Goal: Task Accomplishment & Management: Use online tool/utility

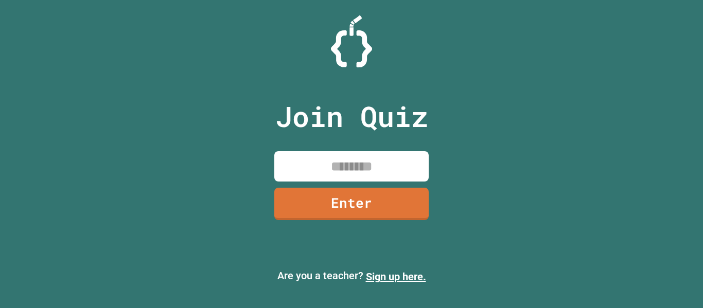
click at [364, 165] on input at bounding box center [351, 166] width 154 height 30
type input "********"
click at [346, 197] on link "Enter" at bounding box center [352, 203] width 150 height 34
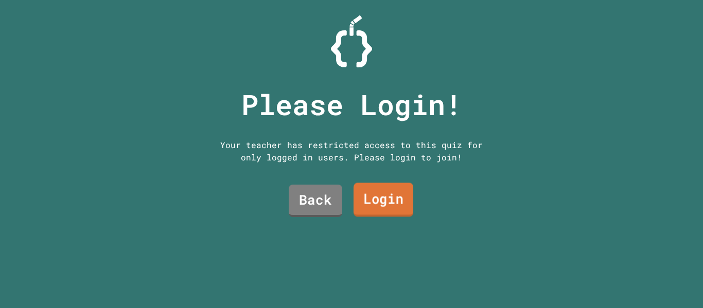
click at [374, 197] on link "Login" at bounding box center [384, 200] width 60 height 34
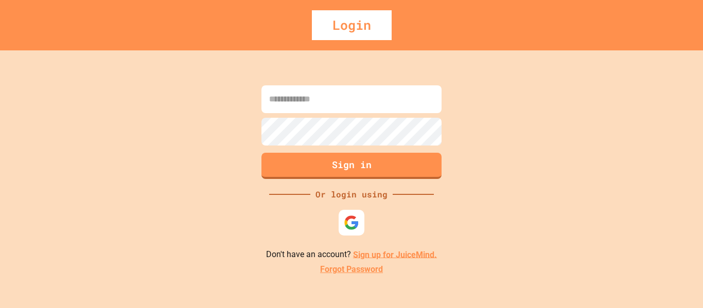
click at [322, 113] on input at bounding box center [351, 99] width 180 height 28
click at [354, 220] on img at bounding box center [351, 222] width 17 height 17
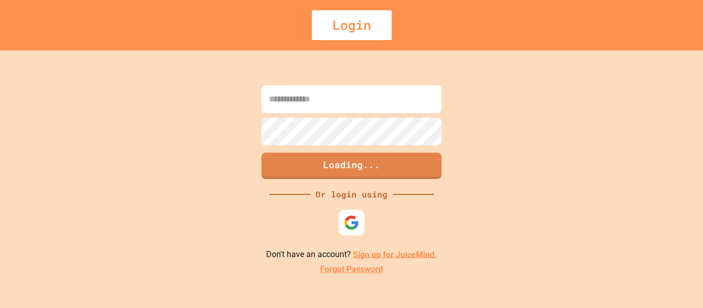
click at [382, 254] on link "Sign up for JuiceMind." at bounding box center [395, 255] width 84 height 10
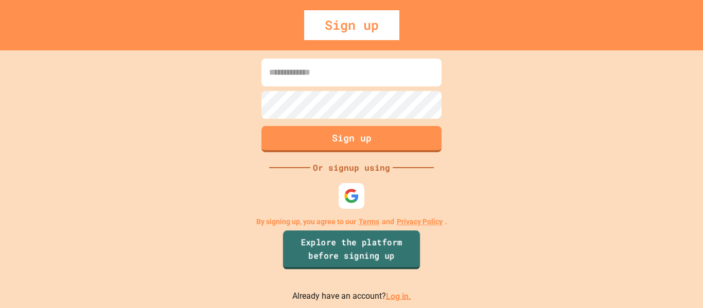
click at [334, 253] on link "Explore the platform before signing up" at bounding box center [351, 250] width 137 height 39
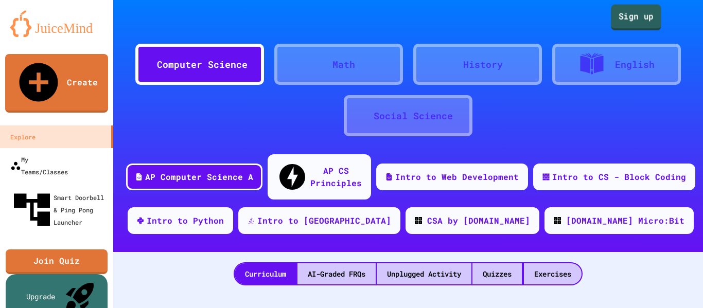
click at [630, 15] on link "Sign up" at bounding box center [636, 18] width 50 height 26
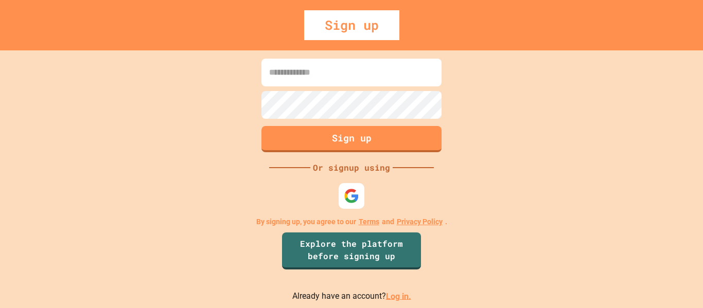
click at [323, 73] on input at bounding box center [351, 73] width 180 height 28
click at [350, 193] on img at bounding box center [351, 195] width 17 height 17
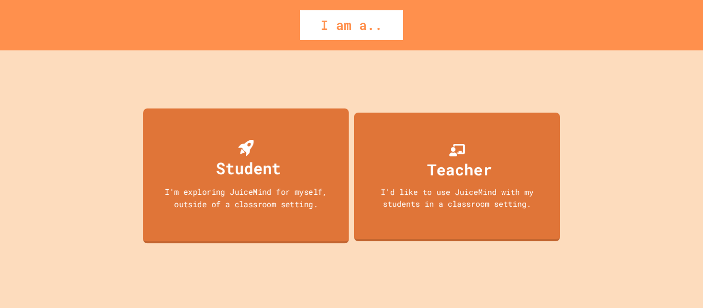
click at [239, 162] on div "Student" at bounding box center [248, 168] width 65 height 24
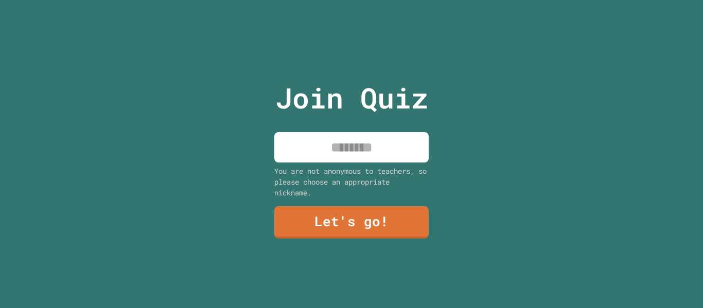
click at [337, 159] on input at bounding box center [351, 147] width 154 height 30
type input "****"
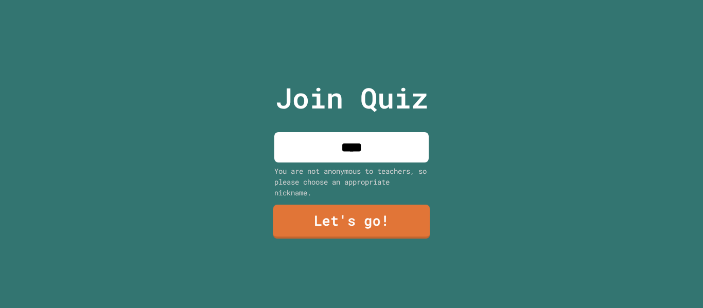
click at [322, 222] on link "Let's go!" at bounding box center [351, 222] width 157 height 34
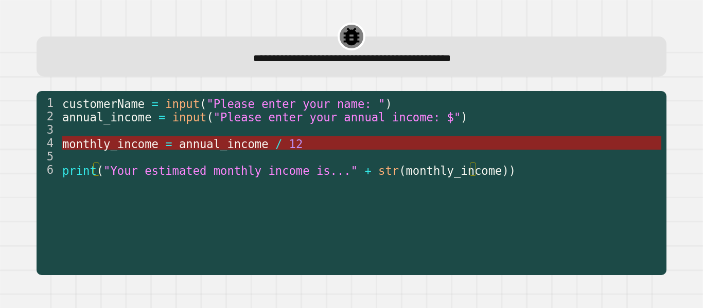
click at [243, 145] on span "annual_income" at bounding box center [224, 143] width 90 height 13
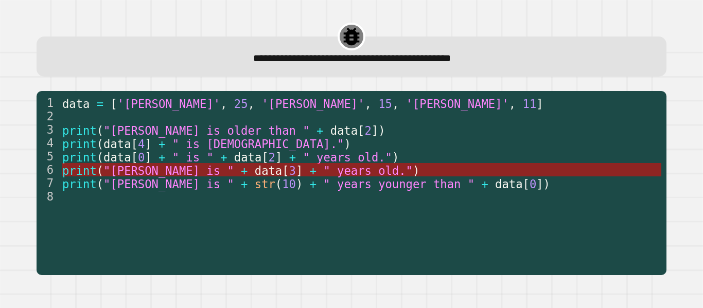
click at [255, 171] on span "data" at bounding box center [268, 170] width 27 height 13
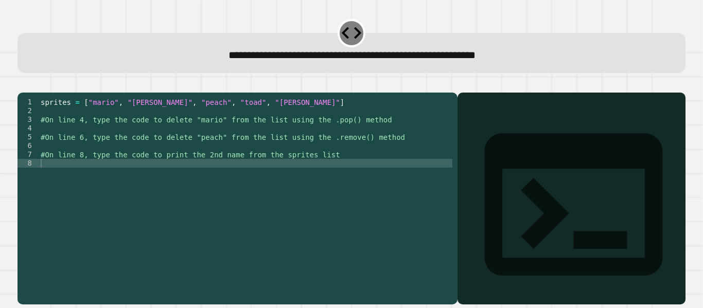
click at [486, 166] on div at bounding box center [572, 213] width 218 height 182
click at [266, 180] on div "sprites = [ "mario" , "[PERSON_NAME]" , "peach" , "toad" , "[PERSON_NAME]" ] #O…" at bounding box center [246, 190] width 414 height 184
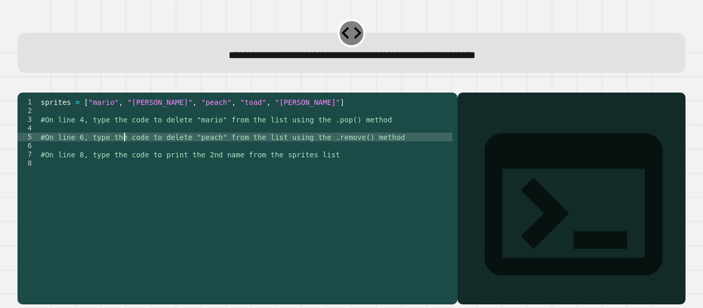
click at [125, 147] on div "sprites = [ "mario" , "[PERSON_NAME]" , "peach" , "toad" , "[PERSON_NAME]" ] #O…" at bounding box center [246, 190] width 414 height 184
click at [123, 139] on div "sprites = [ "mario" , "[PERSON_NAME]" , "peach" , "toad" , "[PERSON_NAME]" ] #O…" at bounding box center [246, 190] width 414 height 184
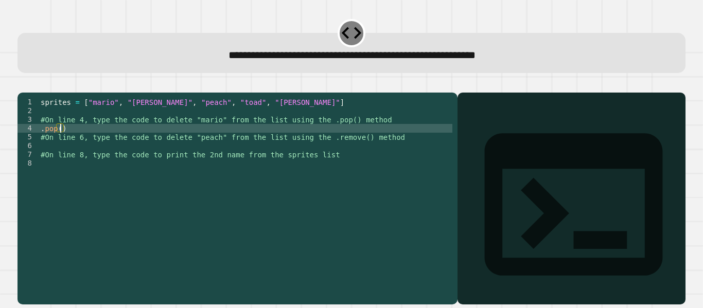
scroll to position [0, 1]
type textarea "*******"
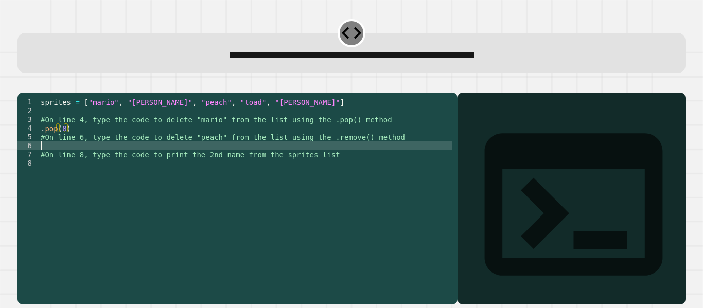
click at [160, 159] on div "sprites = [ "mario" , "[PERSON_NAME]" , "peach" , "toad" , "[PERSON_NAME]" ] #O…" at bounding box center [246, 190] width 414 height 184
type textarea "******"
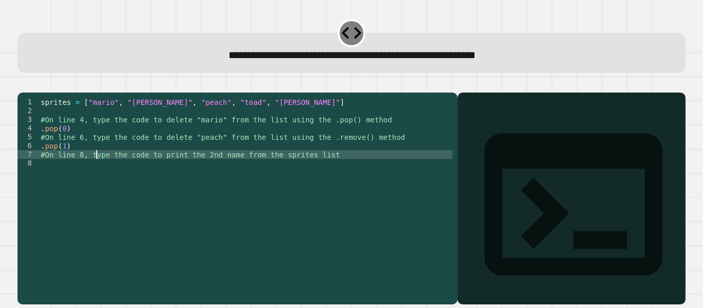
click at [97, 168] on div "sprites = [ "mario" , "[PERSON_NAME]" , "peach" , "toad" , "[PERSON_NAME]" ] #O…" at bounding box center [246, 190] width 414 height 184
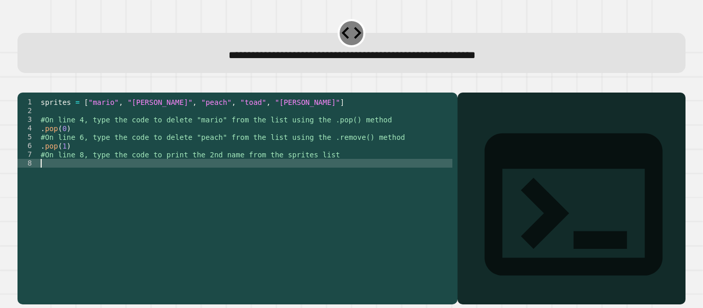
click at [101, 177] on div "sprites = [ "mario" , "[PERSON_NAME]" , "peach" , "toad" , "[PERSON_NAME]" ] #O…" at bounding box center [246, 190] width 414 height 184
click at [24, 83] on div at bounding box center [351, 86] width 668 height 12
click at [23, 84] on icon "button" at bounding box center [23, 84] width 0 height 0
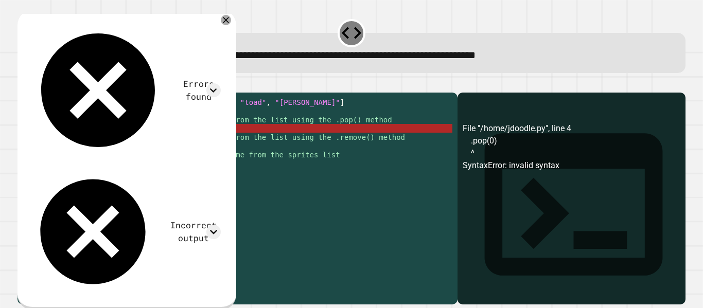
click at [65, 143] on div "sprites = [ "mario" , "[PERSON_NAME]" , "peach" , "toad" , "[PERSON_NAME]" ] #O…" at bounding box center [246, 190] width 414 height 184
click at [217, 89] on icon at bounding box center [213, 91] width 7 height 4
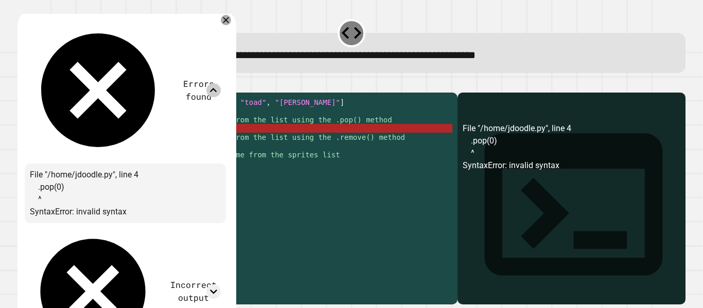
click at [220, 83] on icon at bounding box center [213, 90] width 14 height 14
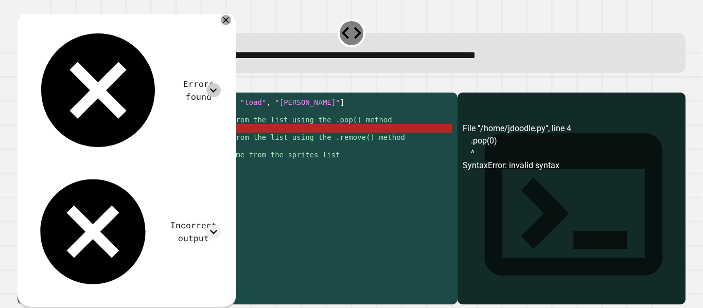
click at [226, 49] on div "Errors found File "/home/jdoodle.py", line 4 .pop(0) ^ SyntaxError: invalid syn…" at bounding box center [125, 158] width 201 height 283
click at [220, 225] on icon at bounding box center [213, 232] width 14 height 14
click at [100, 143] on div "sprites = [ "mario" , "[PERSON_NAME]" , "peach" , "toad" , "[PERSON_NAME]" ] #O…" at bounding box center [246, 190] width 414 height 184
click at [40, 145] on div "sprites = [ "mario" , "[PERSON_NAME]" , "peach" , "toad" , "[PERSON_NAME]" ] #O…" at bounding box center [246, 190] width 414 height 184
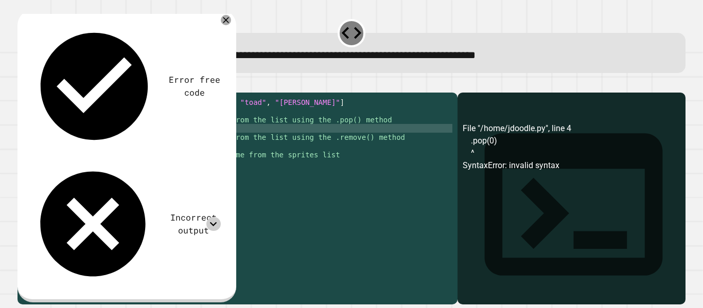
scroll to position [0, 2]
click at [38, 150] on div "6" at bounding box center [27, 146] width 21 height 9
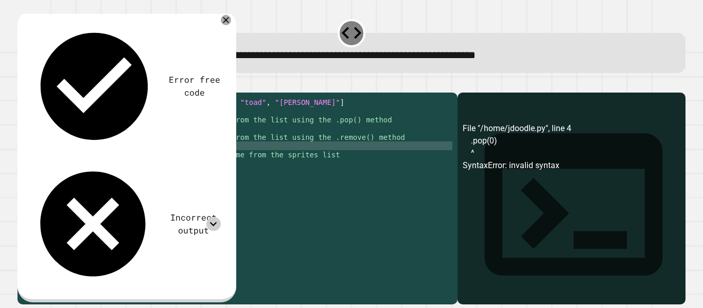
click at [40, 161] on div "sprites = [ "mario" , "[PERSON_NAME]" , "peach" , "toad" , "[PERSON_NAME]" ] #O…" at bounding box center [246, 190] width 414 height 184
click at [65, 179] on div "sprites = [ "mario" , "[PERSON_NAME]" , "peach" , "toad" , "[PERSON_NAME]" ] #O…" at bounding box center [246, 190] width 414 height 184
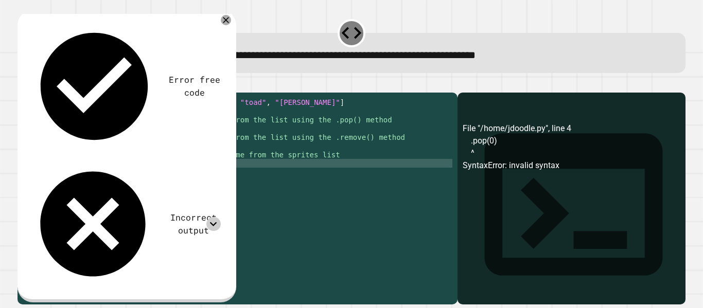
scroll to position [0, 5]
click at [23, 84] on icon "button" at bounding box center [23, 84] width 0 height 0
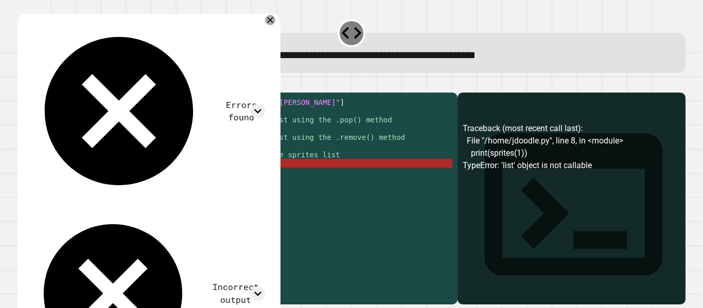
scroll to position [0, 4]
click at [113, 179] on div "sprites = [ "mario" , "[PERSON_NAME]" , "peach" , "toad" , "[PERSON_NAME]" ] #O…" at bounding box center [246, 190] width 414 height 184
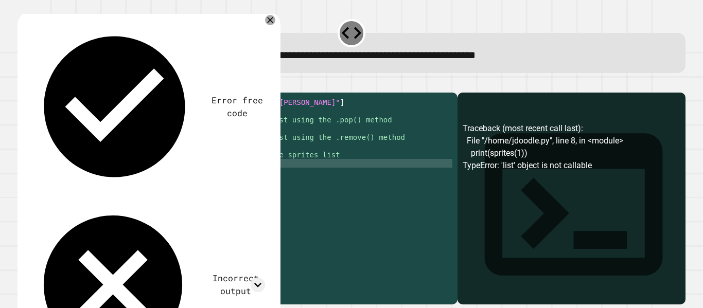
scroll to position [0, 2]
type textarea "********"
click at [23, 84] on button "button" at bounding box center [23, 84] width 0 height 0
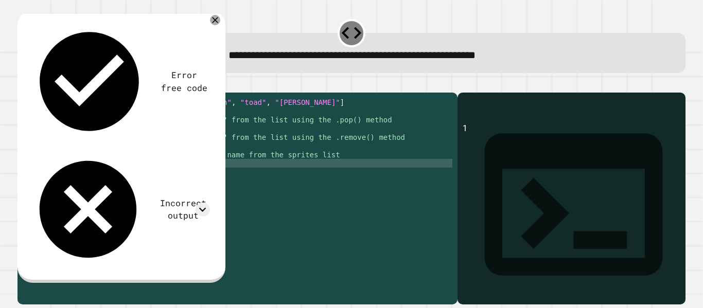
click at [80, 180] on div "sprites = [ "mario" , "[PERSON_NAME]" , "peach" , "toad" , "[PERSON_NAME]" ] #O…" at bounding box center [246, 190] width 414 height 184
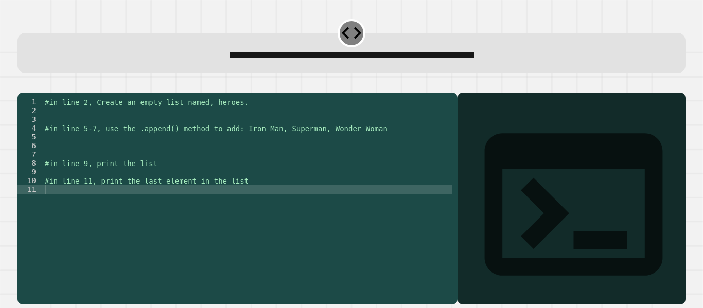
click at [105, 129] on div "#in line 2, Create an empty list named, heroes. #in line 5-7, use the .append()…" at bounding box center [248, 190] width 410 height 184
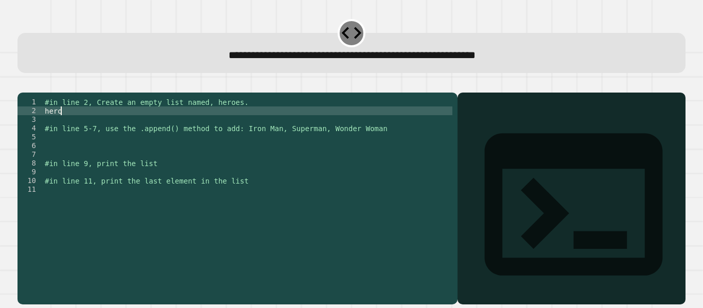
scroll to position [0, 1]
type textarea "*******"
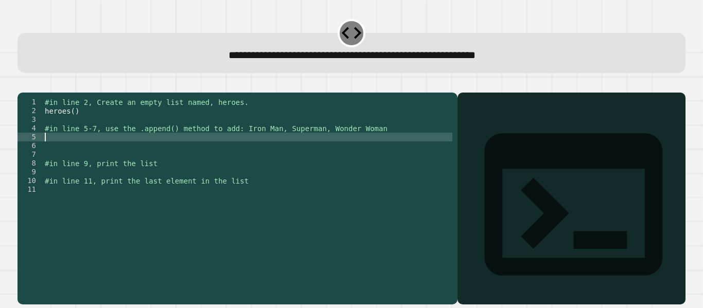
click at [102, 152] on div "#in line 2, Create an empty list named, heroes. heroes ( ) #in line 5-7, use th…" at bounding box center [248, 190] width 410 height 184
type textarea "**********"
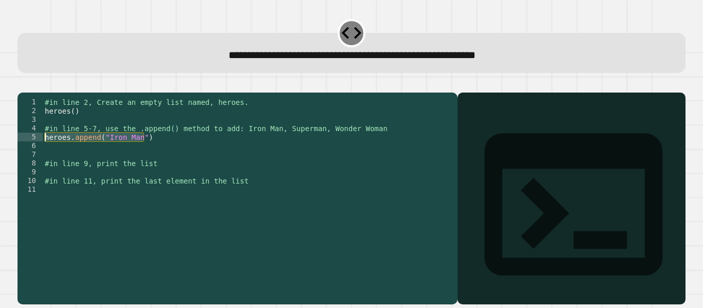
drag, startPoint x: 162, startPoint y: 152, endPoint x: 43, endPoint y: 153, distance: 118.9
click at [43, 153] on div "#in line 2, Create an empty list named, heroes. heroes ( ) #in line 5-7, use th…" at bounding box center [248, 190] width 410 height 184
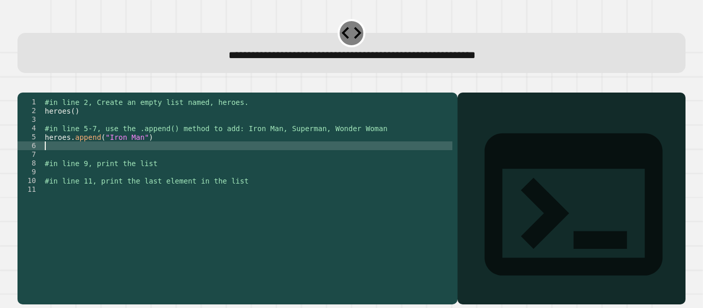
click at [58, 160] on div "#in line 2, Create an empty list named, heroes. heroes ( ) #in line 5-7, use th…" at bounding box center [248, 190] width 410 height 184
paste textarea "**********"
type textarea "**********"
click at [63, 169] on div "#in line 2, Create an empty list named, heroes. heroes ( ) #in line 5-7, use th…" at bounding box center [248, 190] width 410 height 184
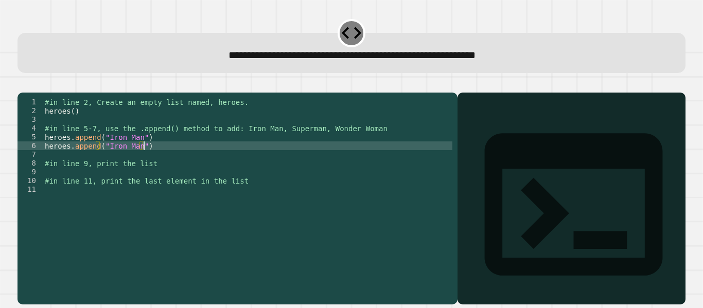
paste textarea "**********"
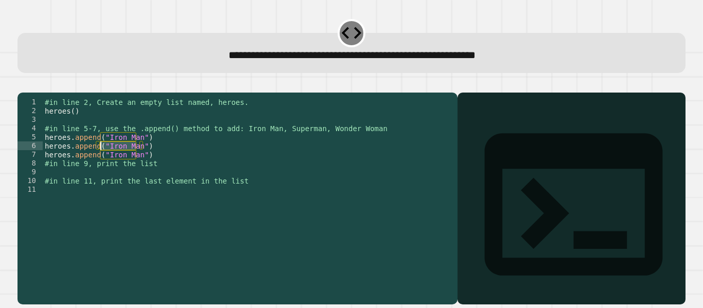
drag, startPoint x: 136, startPoint y: 161, endPoint x: 102, endPoint y: 163, distance: 34.0
click at [102, 163] on div "#in line 2, Create an empty list named, heroes. heroes ( ) #in line 5-7, use th…" at bounding box center [248, 190] width 410 height 184
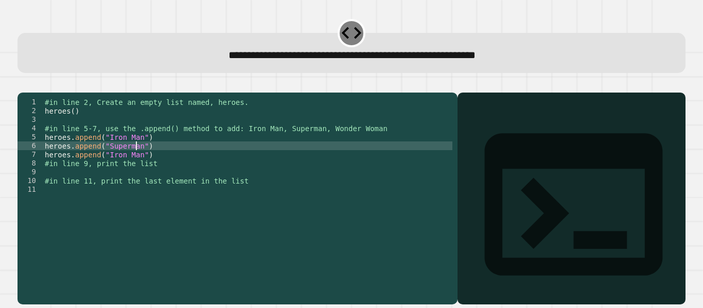
scroll to position [0, 7]
click at [78, 129] on div "#in line 2, Create an empty list named, heroes. heroes ( ) #in line 5-7, use th…" at bounding box center [248, 190] width 410 height 184
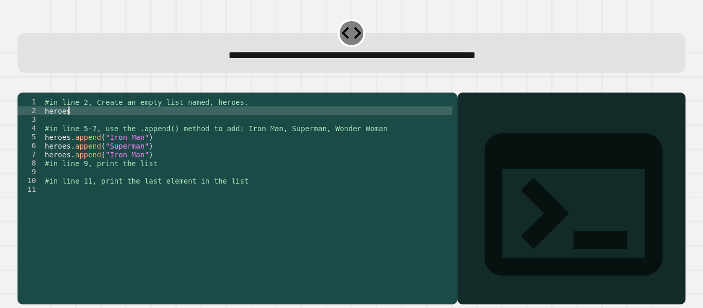
scroll to position [0, 2]
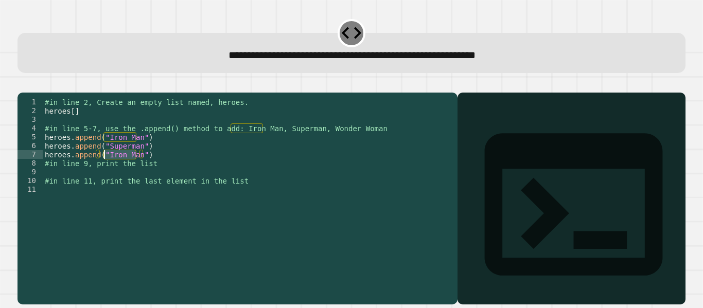
drag, startPoint x: 136, startPoint y: 170, endPoint x: 106, endPoint y: 171, distance: 30.4
click at [106, 171] on div "#in line 2, Create an empty list named, heroes. heroes [ ] #in line 5-7, use th…" at bounding box center [248, 190] width 410 height 184
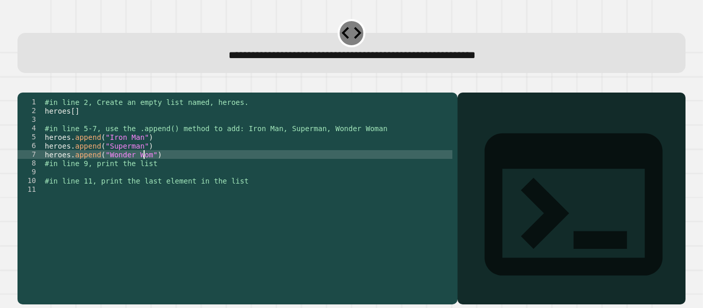
type textarea "**********"
click at [86, 190] on div "#in line 2, Create an empty list named, heroes. heroes [ ] #in line 5-7, use th…" at bounding box center [248, 190] width 410 height 184
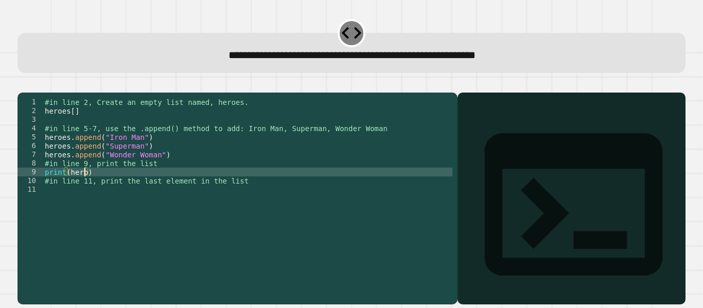
scroll to position [0, 3]
type textarea "**********"
click at [106, 210] on div "#in line 2, Create an empty list named, heroes. heroes [ ] #in line 5-7, use th…" at bounding box center [248, 190] width 410 height 184
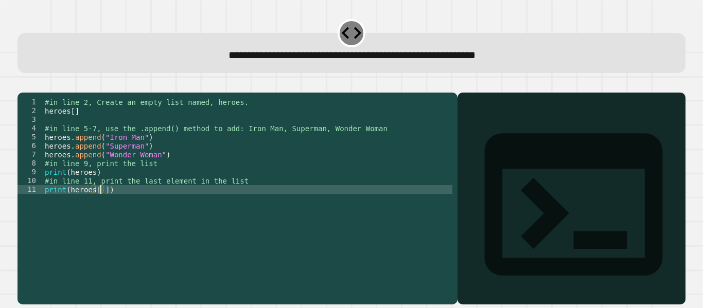
scroll to position [0, 4]
click at [23, 84] on button "button" at bounding box center [23, 84] width 0 height 0
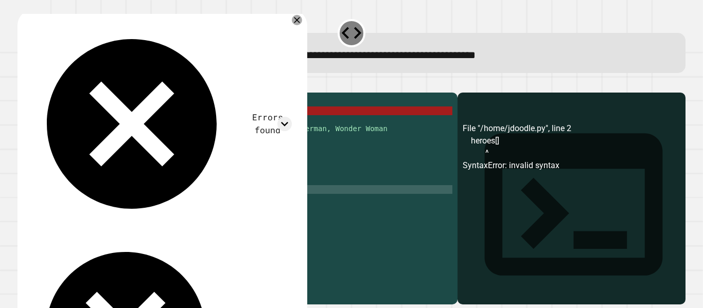
scroll to position [0, 2]
click at [106, 125] on div "#in line 2, Create an empty list named, heroes. heroes [ ] #in line 5-7, use th…" at bounding box center [248, 190] width 410 height 184
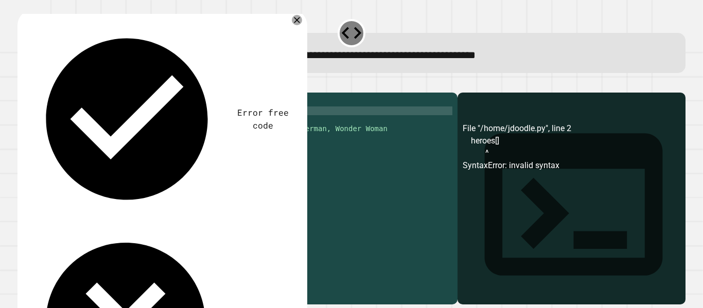
click at [23, 84] on icon "button" at bounding box center [23, 84] width 0 height 0
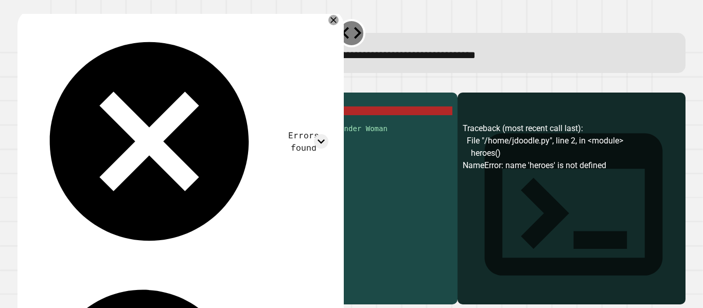
click at [80, 126] on div "#in line 2, Create an empty list named, heroes. heroes ( ) #in line 5-7, use th…" at bounding box center [248, 190] width 410 height 184
click at [47, 126] on div "#in line 2, Create an empty list named, heroes. heroes ( ) #in line 5-7, use th…" at bounding box center [248, 190] width 410 height 184
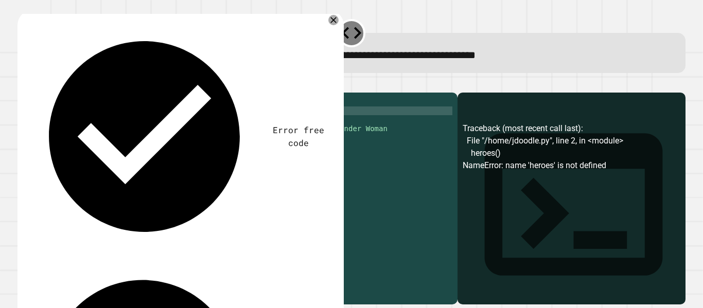
type textarea "**********"
click at [32, 92] on icon "button" at bounding box center [30, 90] width 6 height 7
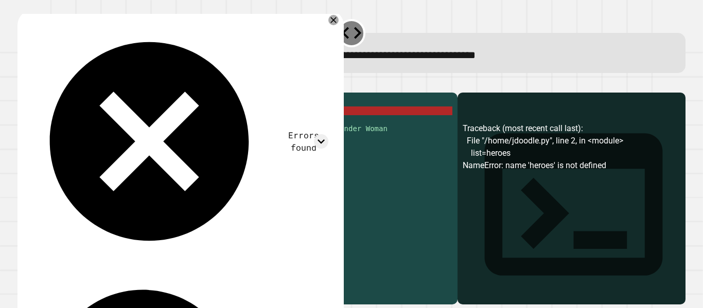
click at [103, 125] on div "#in line 2, Create an empty list named, heroes. list = heroes #in line 5-7, use…" at bounding box center [248, 190] width 410 height 184
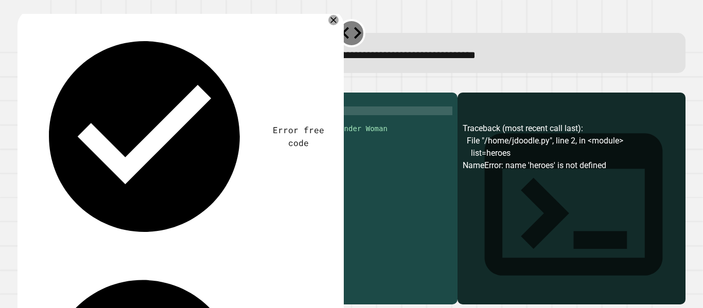
scroll to position [0, 3]
click at [23, 84] on icon "button" at bounding box center [23, 84] width 0 height 0
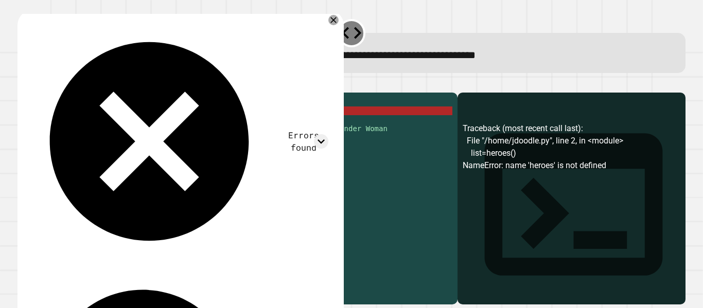
click at [96, 121] on div "#in line 2, Create an empty list named, heroes. list = heroes ( ) #in line 5-7,…" at bounding box center [248, 190] width 410 height 184
click at [92, 125] on div "#in line 2, Create an empty list named, heroes. list = heroes ( ) #in line 5-7,…" at bounding box center [248, 190] width 410 height 184
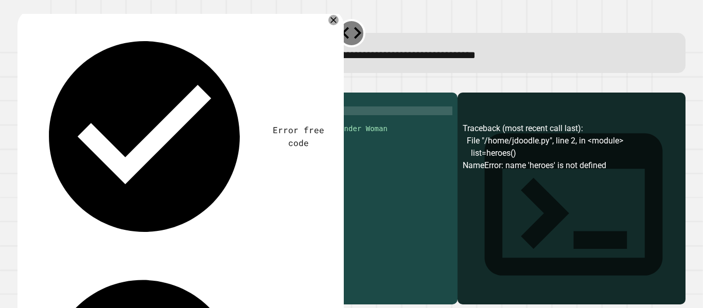
type textarea "**********"
click at [23, 84] on icon "button" at bounding box center [23, 84] width 0 height 0
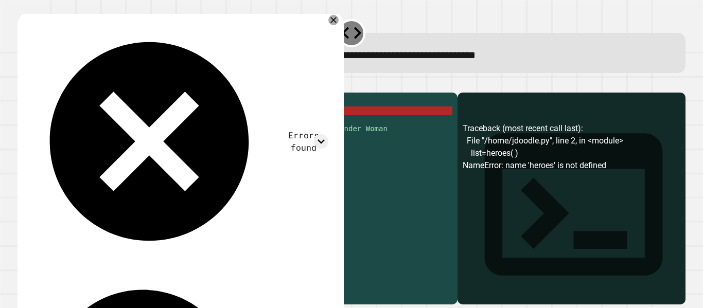
click at [110, 126] on div "#in line 2, Create an empty list named, heroes. list = heroes ( ) #in line 5-7,…" at bounding box center [248, 190] width 410 height 184
drag, startPoint x: 110, startPoint y: 126, endPoint x: 42, endPoint y: 124, distance: 68.5
click at [42, 124] on div "**********" at bounding box center [234, 181] width 435 height 166
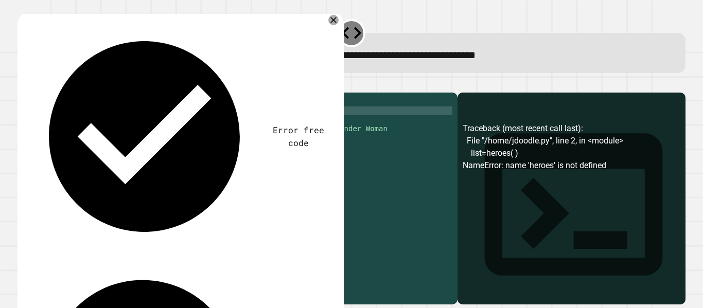
scroll to position [0, 2]
type textarea "*********"
click at [23, 84] on button "button" at bounding box center [23, 84] width 0 height 0
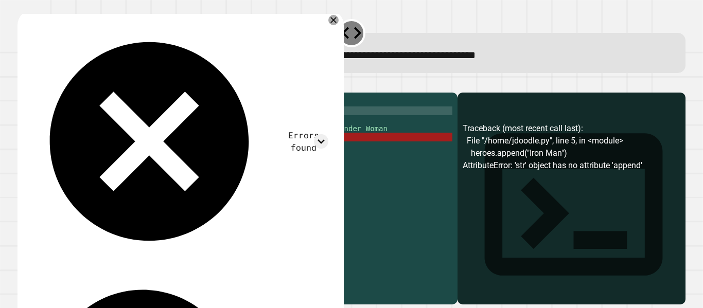
click at [133, 154] on div "#in line 2, Create an empty list named, heroes. heroes = ( "" ) #in line 5-7, u…" at bounding box center [248, 190] width 410 height 184
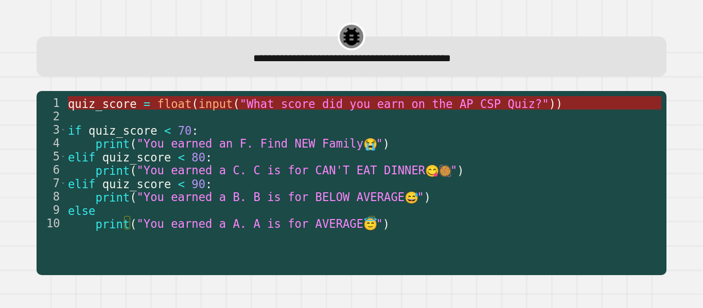
click at [300, 105] on span ""What score did you earn on the AP CSP Quiz?"" at bounding box center [394, 103] width 309 height 13
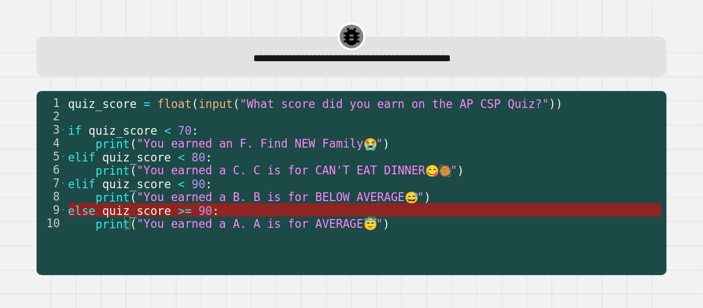
click at [199, 210] on span "90" at bounding box center [206, 210] width 14 height 13
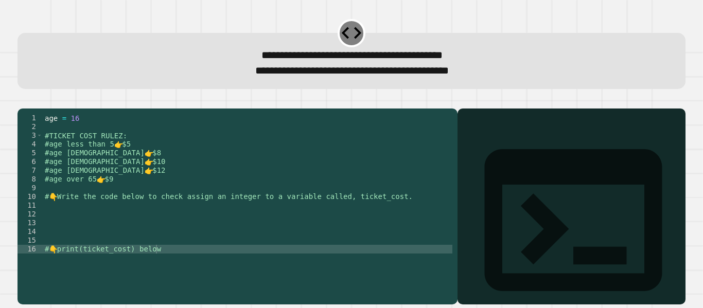
click at [96, 229] on div "age = [DEMOGRAPHIC_DATA] #TICKET COST RULEZ: #age less than 5 👉 $5 #age [DEMOGR…" at bounding box center [248, 197] width 410 height 166
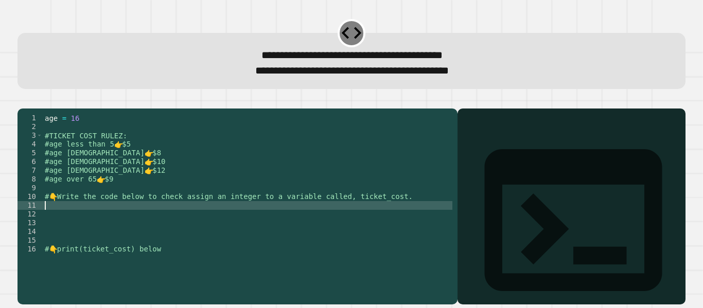
click at [84, 223] on div "age = [DEMOGRAPHIC_DATA] #TICKET COST RULEZ: #age less than 5 👉 $5 #age [DEMOGR…" at bounding box center [248, 197] width 410 height 166
type textarea "*"
type textarea "**********"
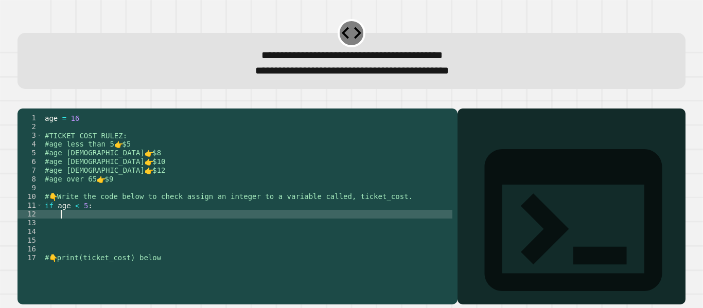
scroll to position [0, 1]
type textarea "*"
type textarea "**********"
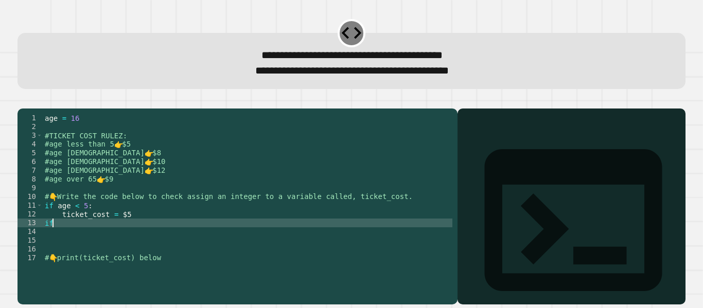
scroll to position [0, 0]
type textarea "*"
click at [108, 231] on div "age = [DEMOGRAPHIC_DATA] #TICKET COST RULEZ: #age less than 5 👉 $5 #age [DEMOGR…" at bounding box center [248, 197] width 410 height 166
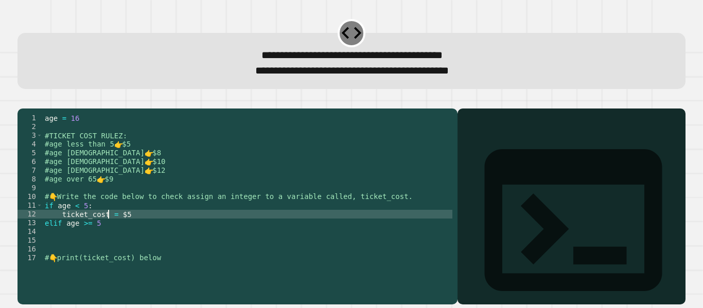
click at [113, 235] on div "age = [DEMOGRAPHIC_DATA] #TICKET COST RULEZ: #age less than 5 👉 $5 #age [DEMOGR…" at bounding box center [248, 197] width 410 height 166
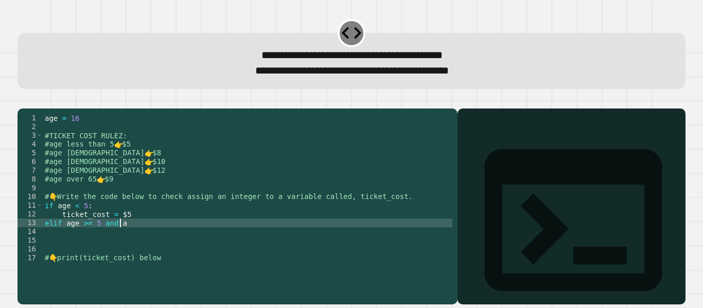
scroll to position [0, 6]
type textarea "**********"
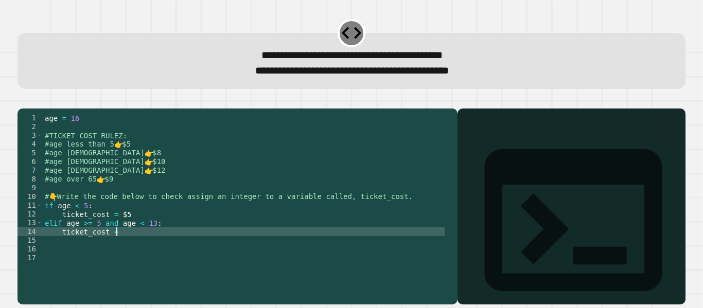
scroll to position [0, 5]
type textarea "**********"
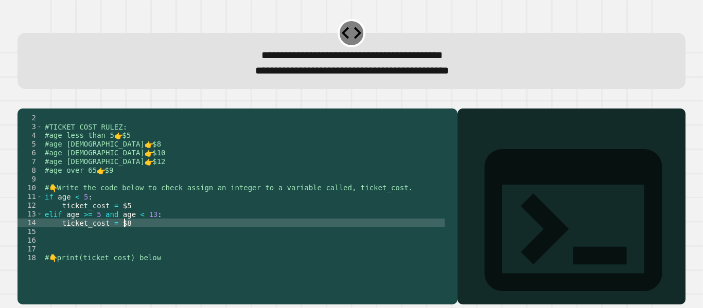
click at [83, 243] on div "#TICKET COST RULEZ: #age less than 5 👉 $5 #age [DEMOGRAPHIC_DATA] 👉 $8 #age [DE…" at bounding box center [244, 197] width 402 height 166
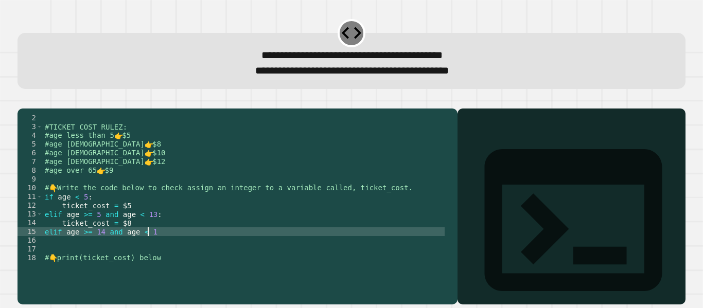
scroll to position [0, 7]
type textarea "**********"
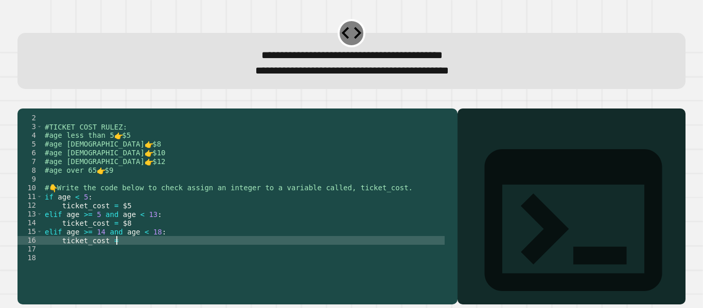
scroll to position [0, 5]
type textarea "**********"
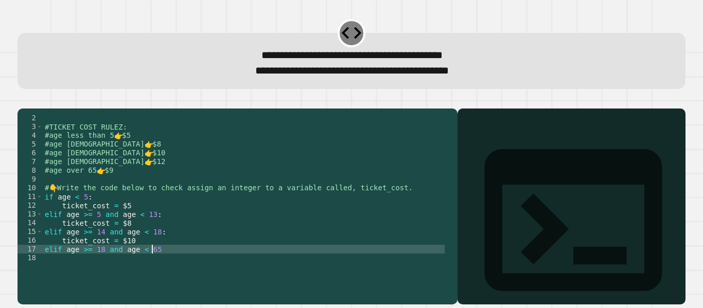
scroll to position [0, 7]
click at [119, 222] on div "#TICKET COST RULEZ: #age less than 5 👉 $5 #age [DEMOGRAPHIC_DATA] 👉 $8 #age [DE…" at bounding box center [244, 197] width 402 height 166
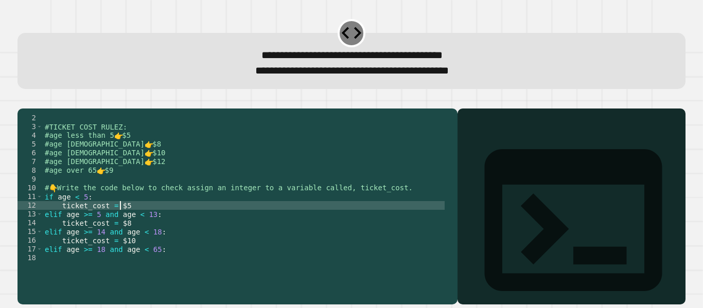
scroll to position [0, 5]
click at [120, 239] on div "#TICKET COST RULEZ: #age less than 5 👉 $5 #age [DEMOGRAPHIC_DATA] 👉 $8 #age [DE…" at bounding box center [244, 197] width 402 height 166
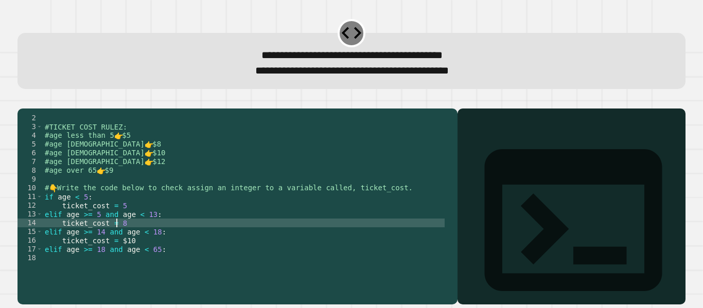
click at [119, 259] on div "#TICKET COST RULEZ: #age less than 5 👉 $5 #age [DEMOGRAPHIC_DATA] 👉 $8 #age [DE…" at bounding box center [244, 197] width 402 height 166
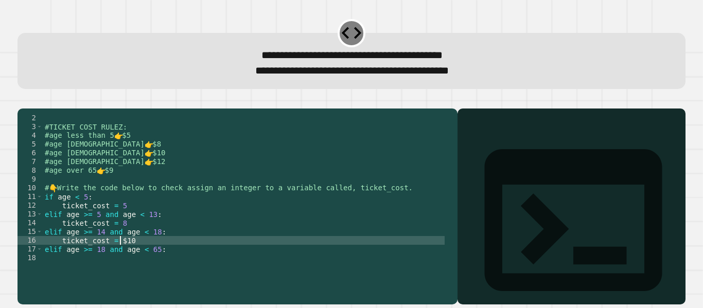
type textarea "**********"
click at [147, 269] on div "#TICKET COST RULEZ: #age less than 5 👉 $5 #age [DEMOGRAPHIC_DATA] 👉 $8 #age [DE…" at bounding box center [244, 197] width 402 height 166
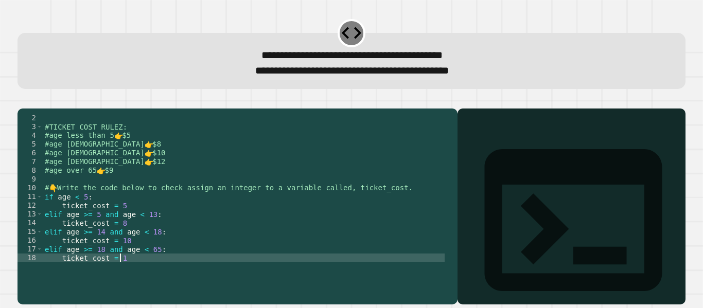
type textarea "**********"
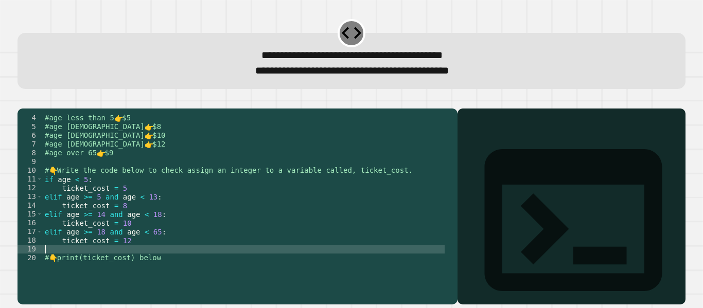
scroll to position [26, 0]
type textarea "*****"
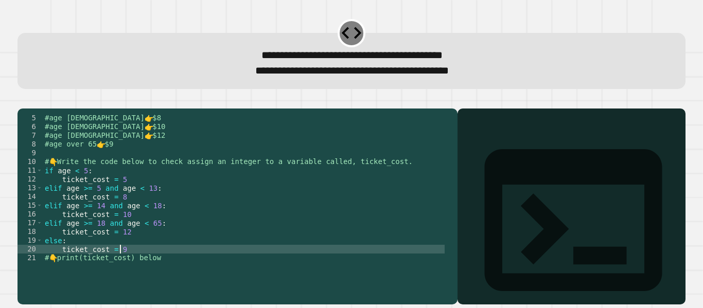
scroll to position [35, 0]
click at [170, 269] on div "#age [DEMOGRAPHIC_DATA] 👉 $8 #age [DEMOGRAPHIC_DATA] 👉 $10 #age [DEMOGRAPHIC_DA…" at bounding box center [244, 197] width 402 height 166
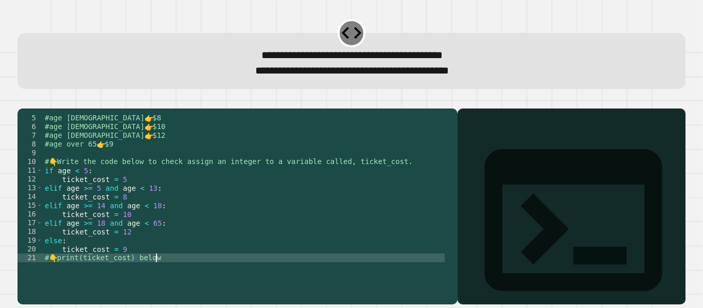
type textarea "**********"
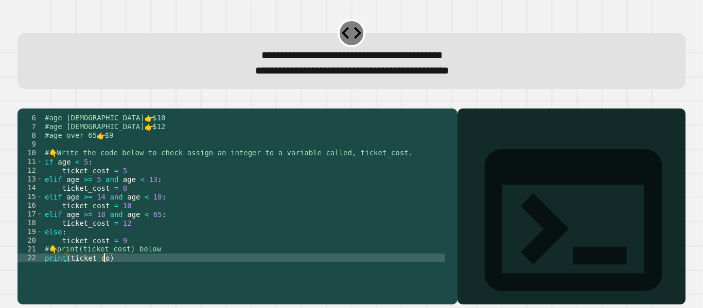
scroll to position [0, 4]
click at [68, 274] on div "#age [DEMOGRAPHIC_DATA] 👉 $10 #age [DEMOGRAPHIC_DATA] 👉 $12 #age over 65 👉 $9 #…" at bounding box center [244, 197] width 402 height 166
click at [144, 241] on div "#age [DEMOGRAPHIC_DATA] 👉 $10 #age [DEMOGRAPHIC_DATA] 👉 $12 #age over 65 👉 $9 #…" at bounding box center [244, 197] width 402 height 166
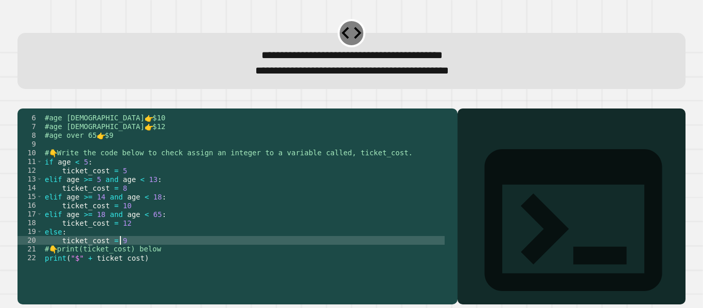
click at [129, 257] on div "#age [DEMOGRAPHIC_DATA] 👉 $10 #age [DEMOGRAPHIC_DATA] 👉 $12 #age over 65 👉 $9 #…" at bounding box center [244, 197] width 402 height 166
type textarea "**********"
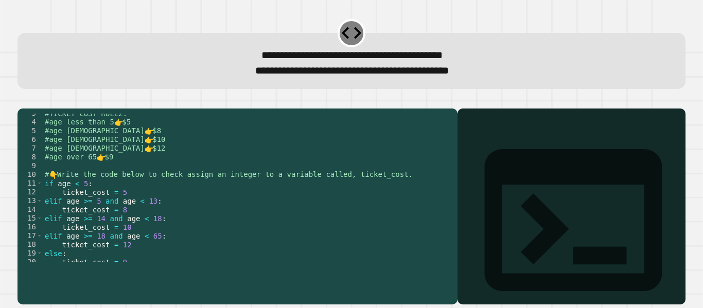
scroll to position [22, 0]
click at [23, 100] on icon "button" at bounding box center [23, 100] width 0 height 0
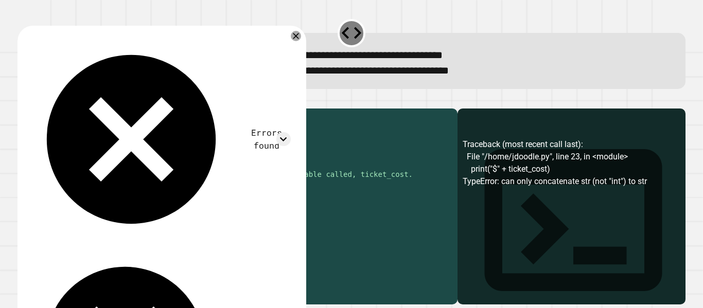
scroll to position [52, 0]
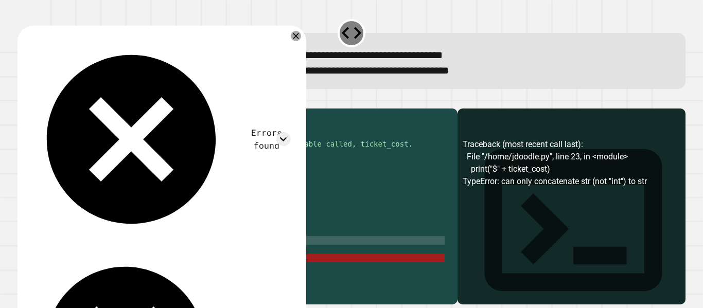
click at [130, 275] on div "#age [DEMOGRAPHIC_DATA] 👉 $12 #age over 65 👉 $9 # 👇 Write the code below to che…" at bounding box center [244, 197] width 402 height 166
click at [90, 273] on div "#age [DEMOGRAPHIC_DATA] 👉 $12 #age over 65 👉 $9 # 👇 Write the code below to che…" at bounding box center [244, 197] width 402 height 166
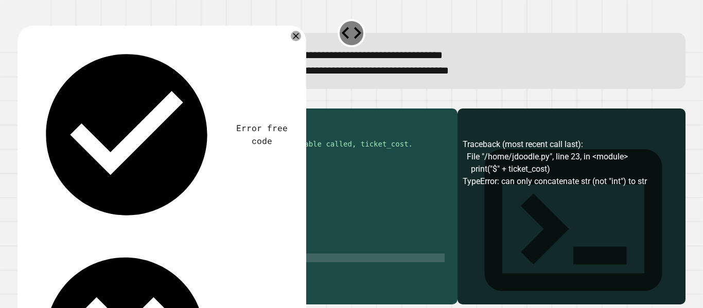
scroll to position [0, 8]
click at [23, 100] on icon "button" at bounding box center [23, 100] width 0 height 0
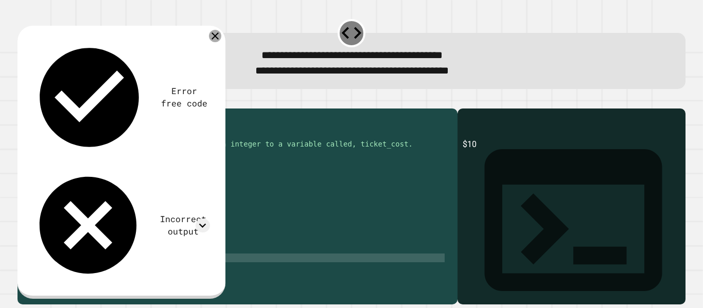
click at [220, 40] on div at bounding box center [215, 36] width 12 height 12
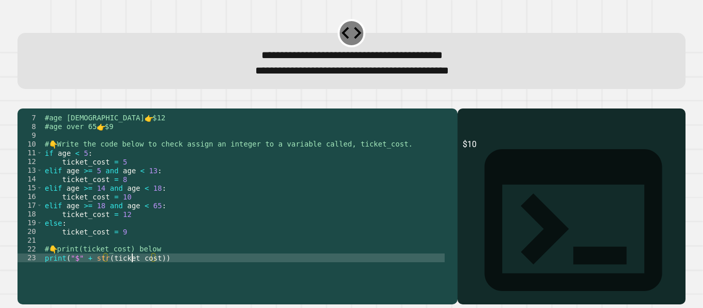
scroll to position [52, 0]
click at [134, 277] on div "#age [DEMOGRAPHIC_DATA] 👉 $12 #age over 65 👉 $9 # 👇 Write the code below to che…" at bounding box center [244, 197] width 402 height 166
click at [106, 275] on div "#age [DEMOGRAPHIC_DATA] 👉 $12 #age over 65 👉 $9 # 👇 Write the code below to che…" at bounding box center [244, 197] width 402 height 166
click at [182, 269] on div "#age [DEMOGRAPHIC_DATA] 👉 $12 #age over 65 👉 $9 # 👇 Write the code below to che…" at bounding box center [244, 197] width 402 height 166
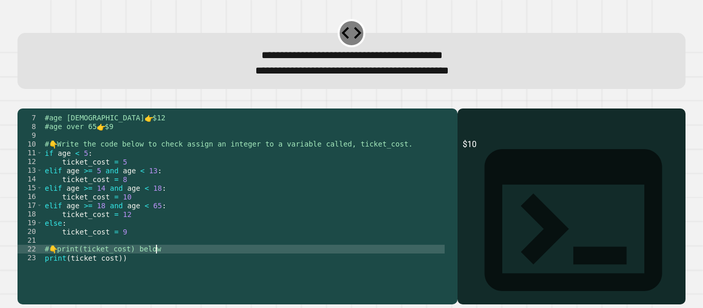
click at [157, 280] on div "**********" at bounding box center [237, 207] width 440 height 196
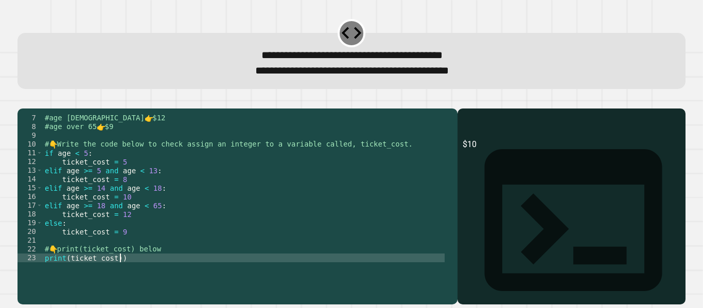
click at [151, 275] on div "#age [DEMOGRAPHIC_DATA] 👉 $12 #age over 65 👉 $9 # 👇 Write the code below to che…" at bounding box center [244, 197] width 402 height 166
type textarea "**********"
click at [23, 100] on icon "button" at bounding box center [23, 100] width 0 height 0
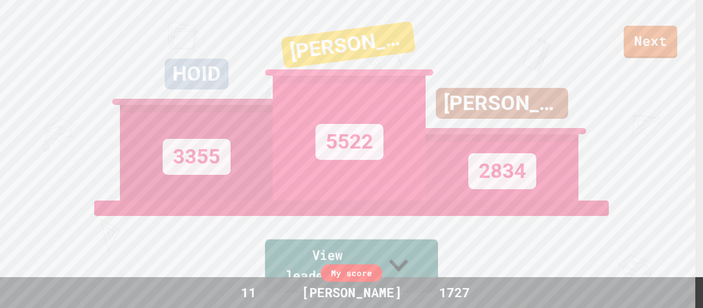
click at [417, 263] on icon at bounding box center [398, 265] width 38 height 41
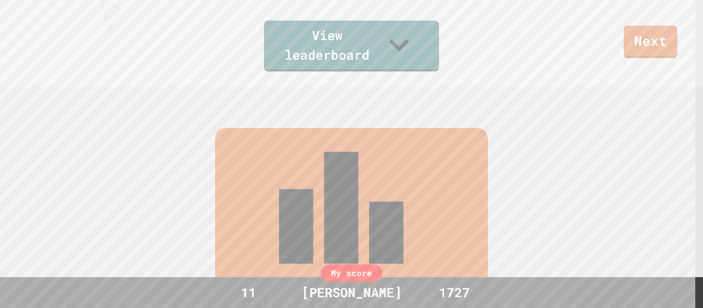
scroll to position [253, 0]
